Goal: Obtain resource: Download file/media

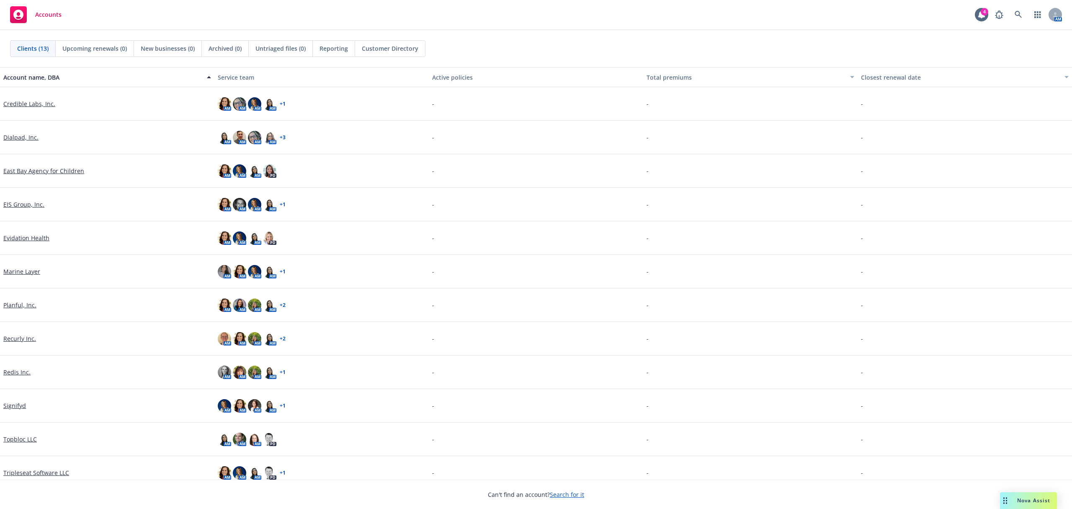
click at [25, 366] on div "Redis Inc." at bounding box center [107, 372] width 214 height 34
click at [25, 371] on link "Redis Inc." at bounding box center [16, 371] width 27 height 9
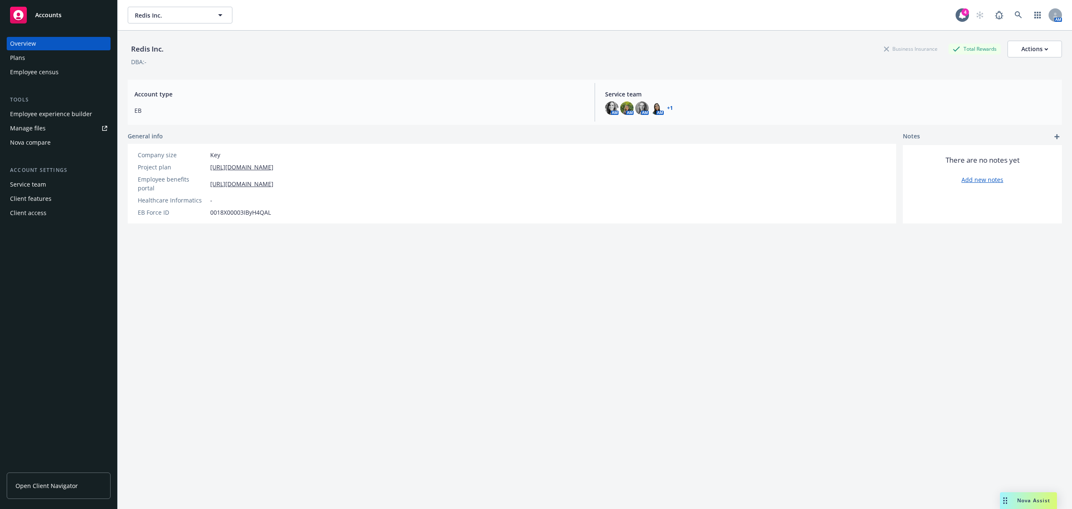
click at [44, 107] on div "Employee experience builder" at bounding box center [51, 113] width 82 height 13
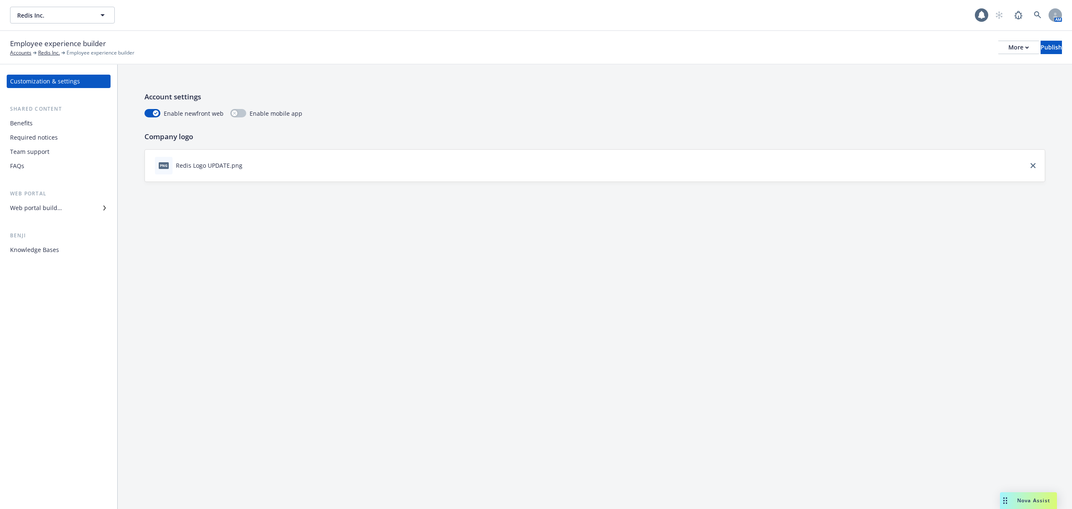
click at [27, 208] on div "Web portal builder" at bounding box center [36, 207] width 52 height 13
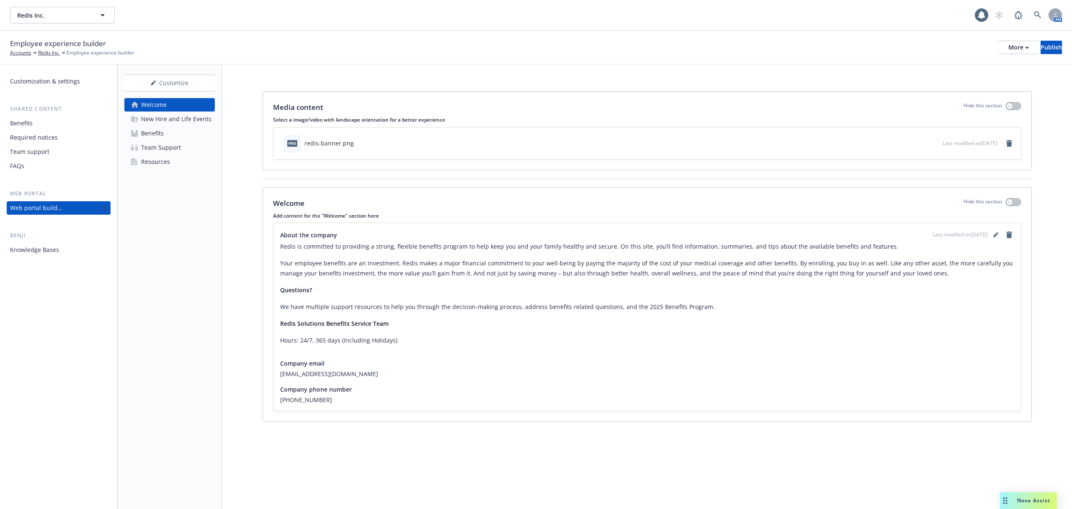
click at [163, 168] on div "Customize Welcome New Hire and Life Events Benefits Team Support Resources" at bounding box center [170, 287] width 105 height 444
click at [180, 164] on link "Resources" at bounding box center [169, 161] width 90 height 13
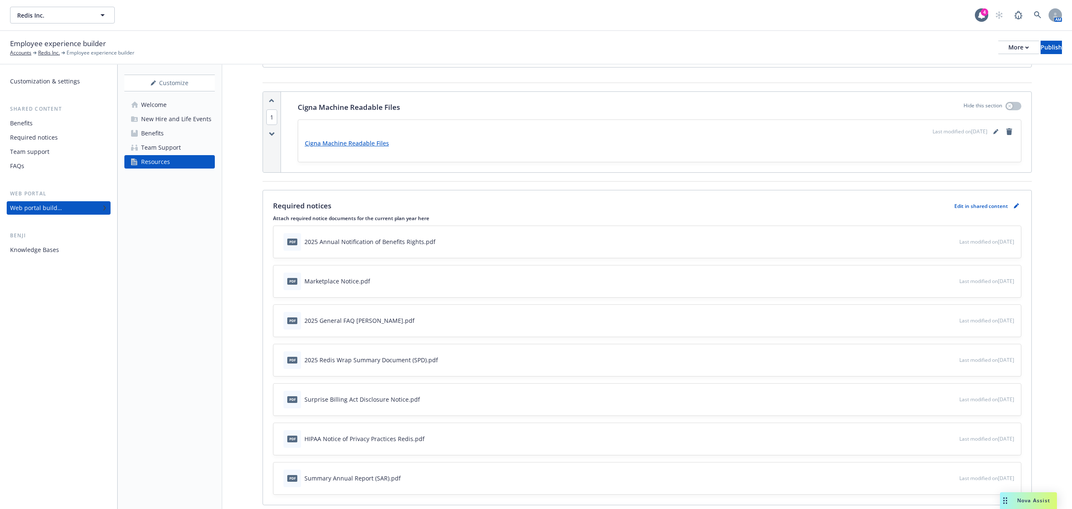
scroll to position [111, 0]
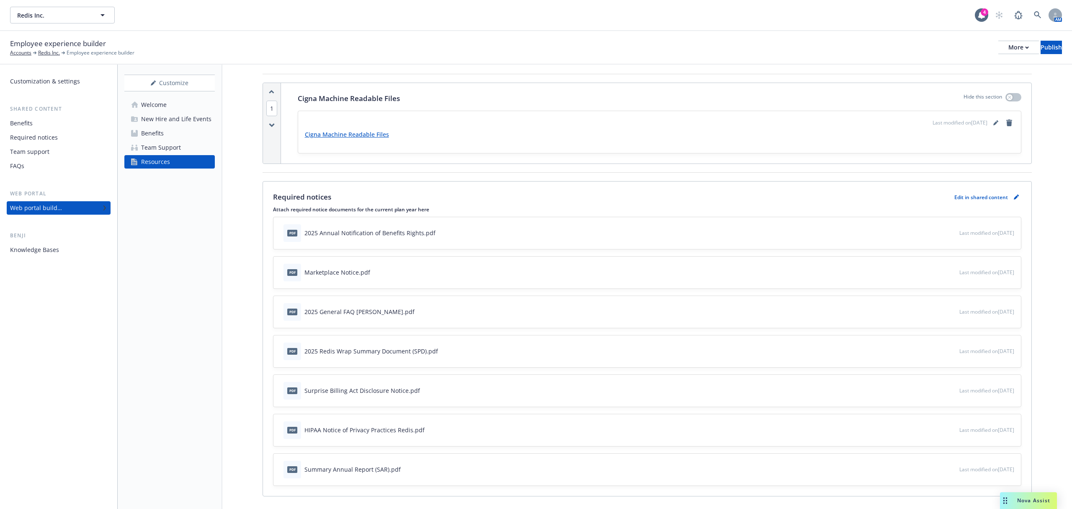
click at [934, 274] on icon "download file" at bounding box center [937, 274] width 7 height 2
click at [948, 232] on icon "preview file" at bounding box center [952, 232] width 8 height 6
